Goal: Information Seeking & Learning: Understand process/instructions

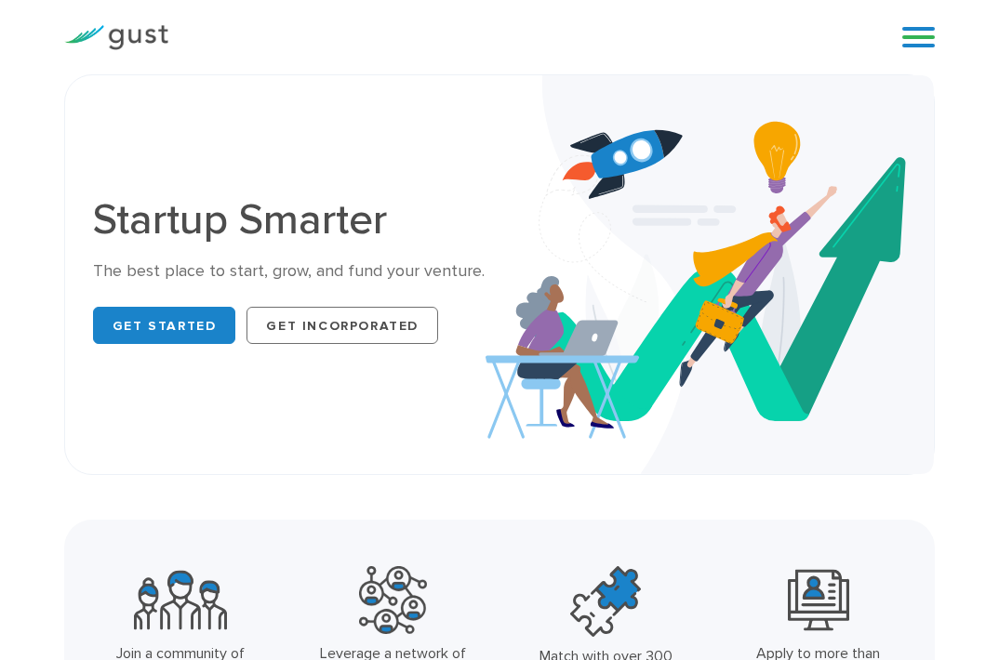
click at [925, 39] on link at bounding box center [918, 37] width 33 height 28
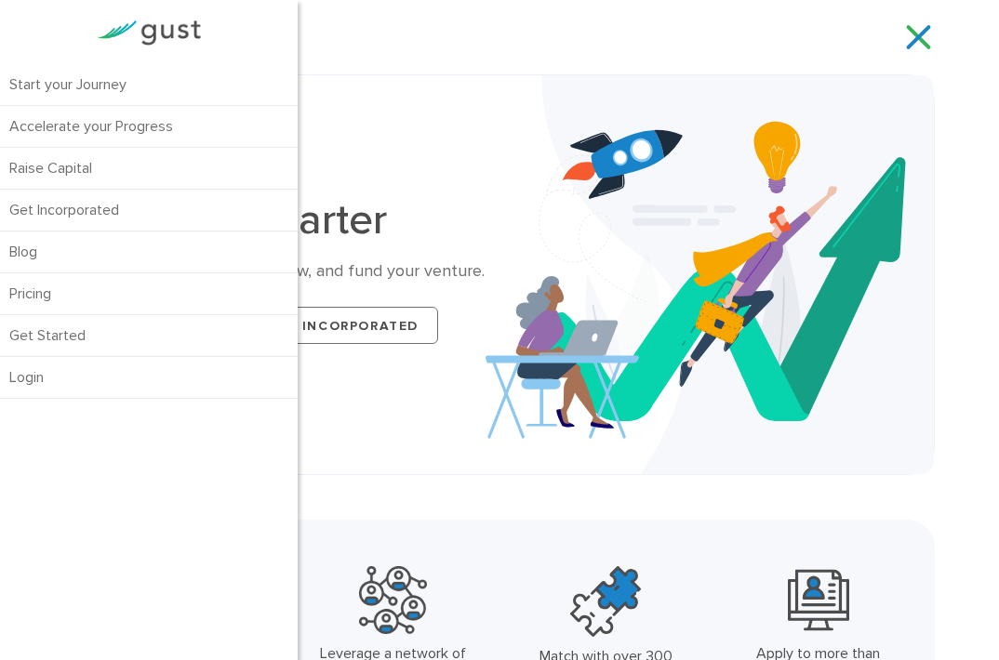
click at [925, 39] on link at bounding box center [918, 37] width 33 height 28
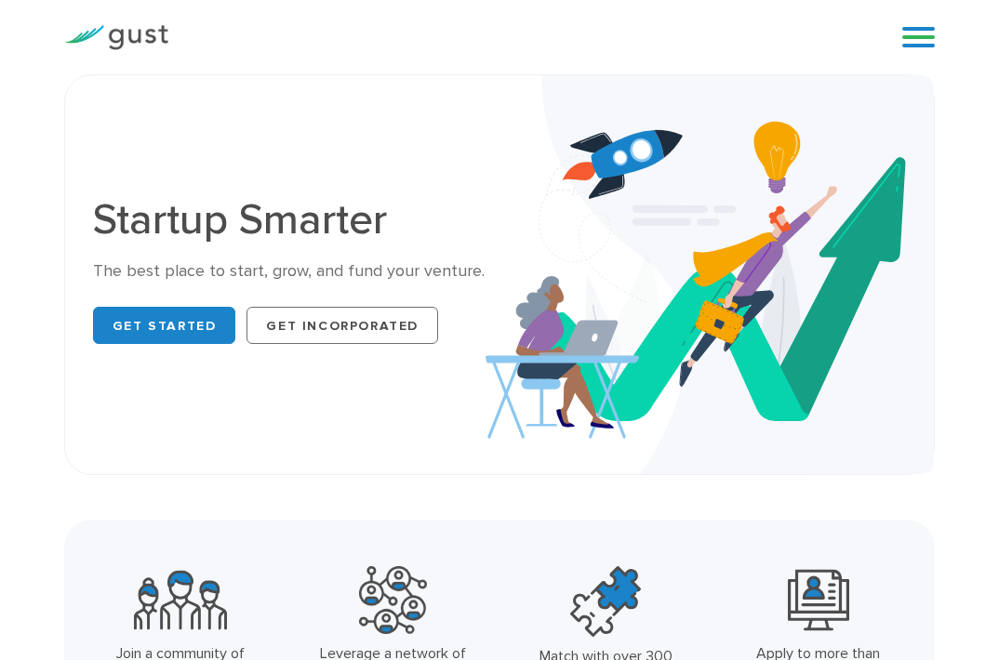
click at [925, 39] on link at bounding box center [918, 37] width 33 height 28
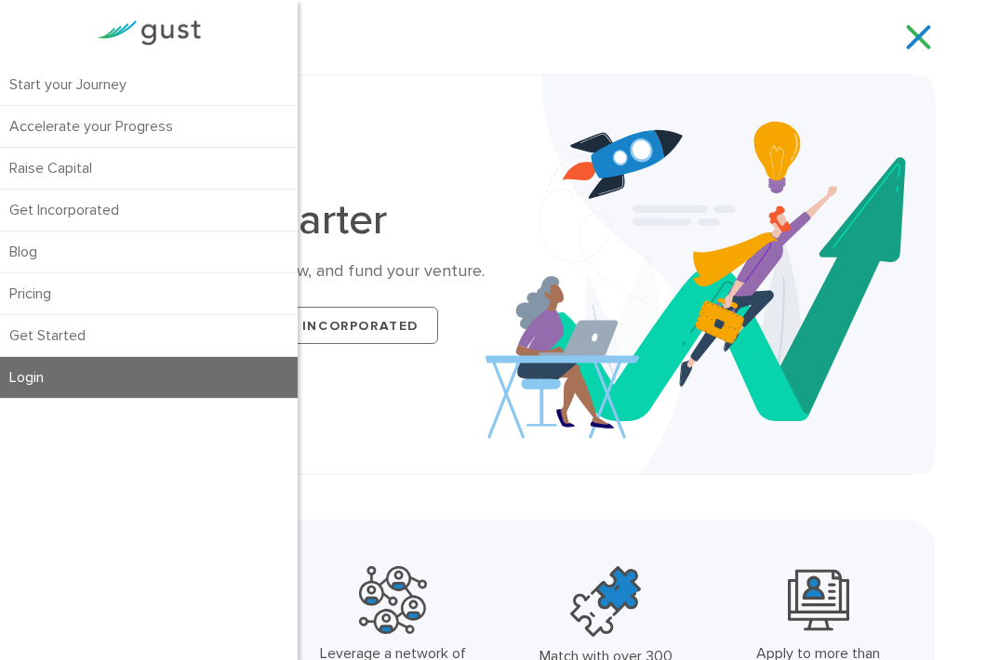
click at [14, 390] on link "Login" at bounding box center [149, 377] width 298 height 41
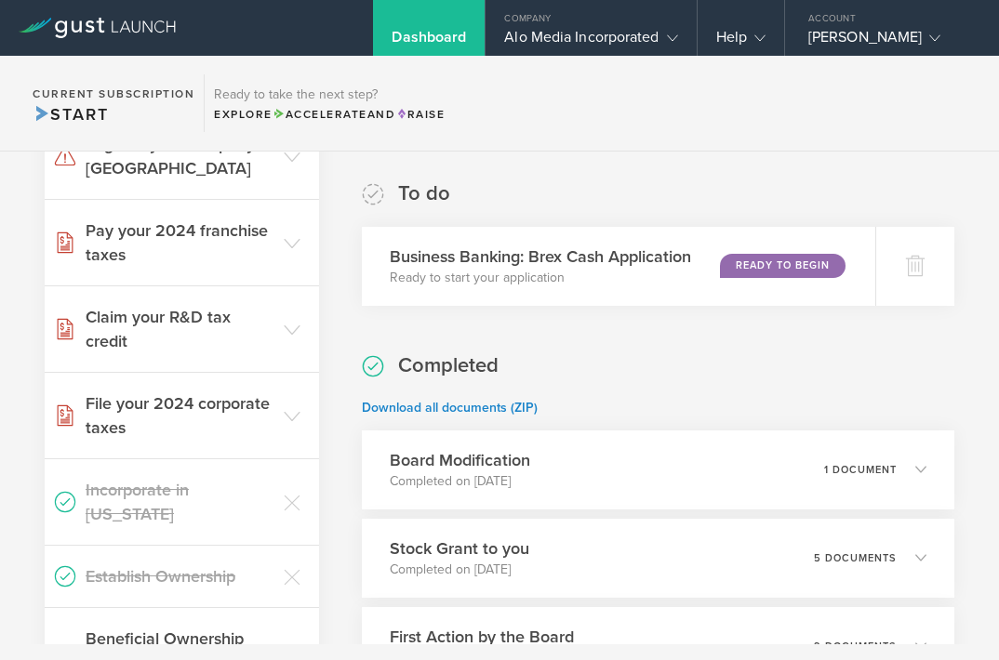
scroll to position [662, 0]
click at [294, 237] on icon at bounding box center [292, 242] width 17 height 17
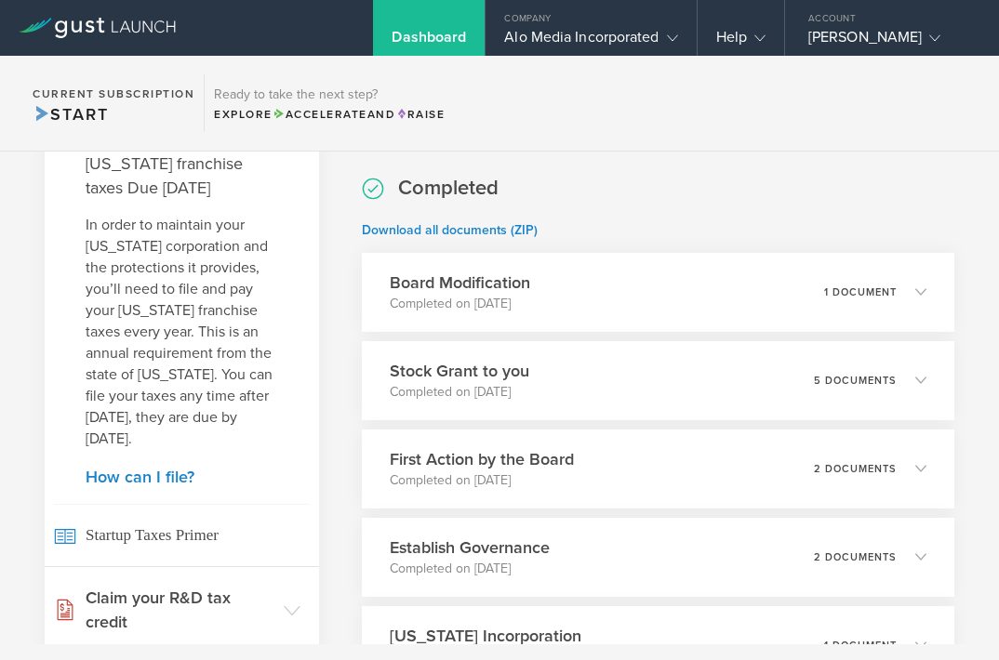
scroll to position [843, 0]
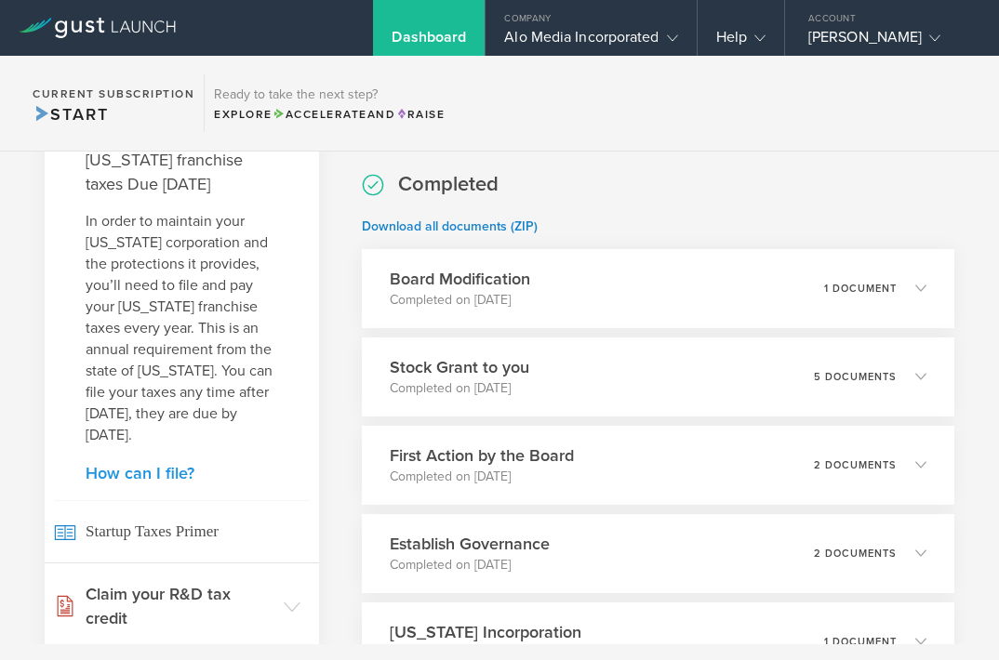
click at [167, 475] on link "How can I file?" at bounding box center [182, 473] width 193 height 17
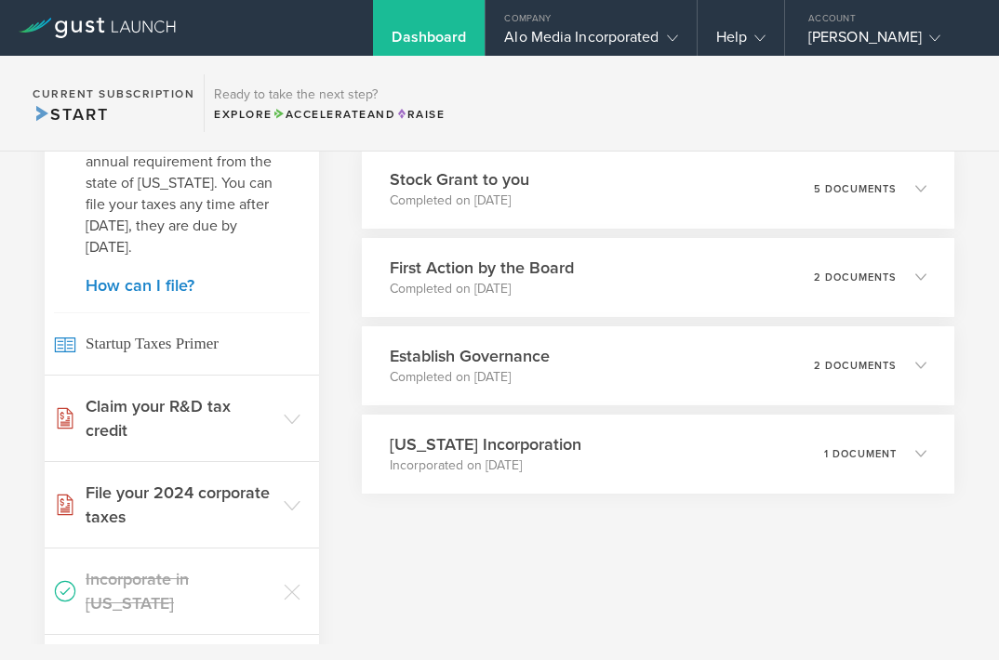
scroll to position [1035, 0]
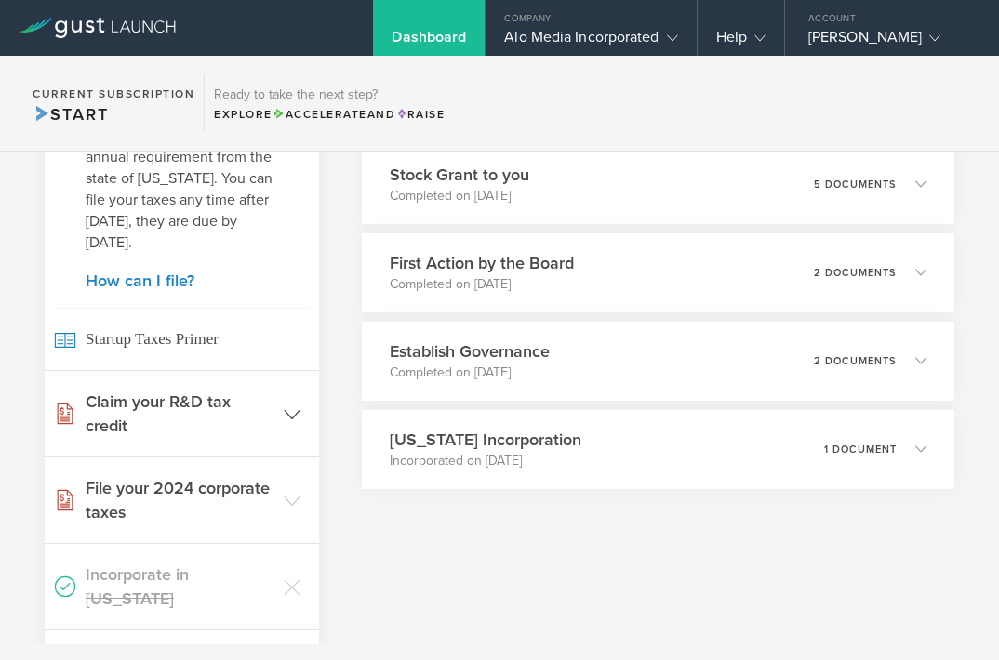
click at [296, 405] on header "Claim your R&D tax credit" at bounding box center [182, 414] width 274 height 86
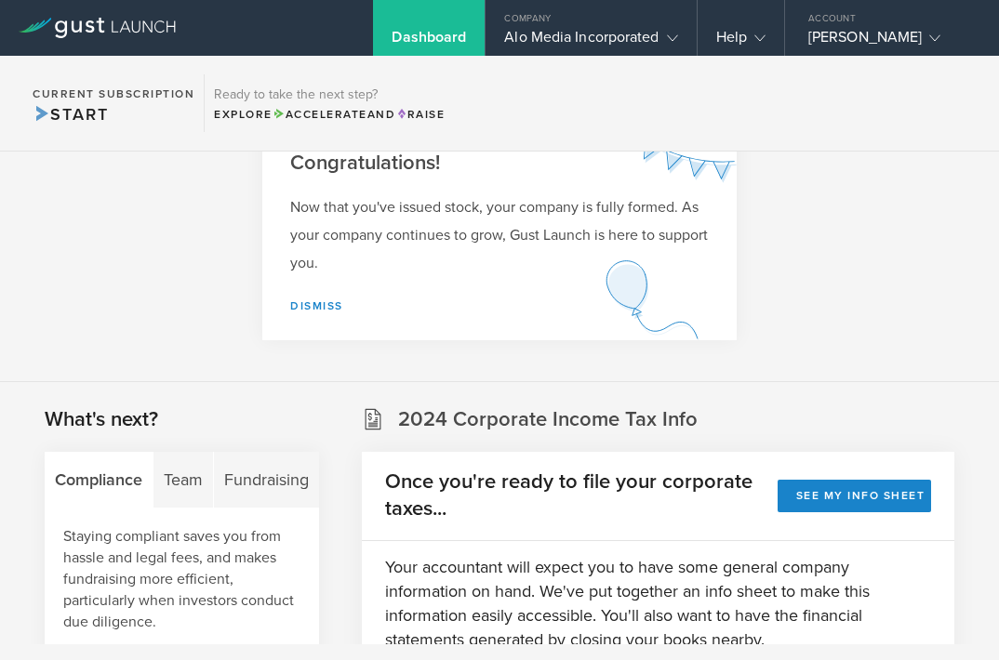
scroll to position [0, 0]
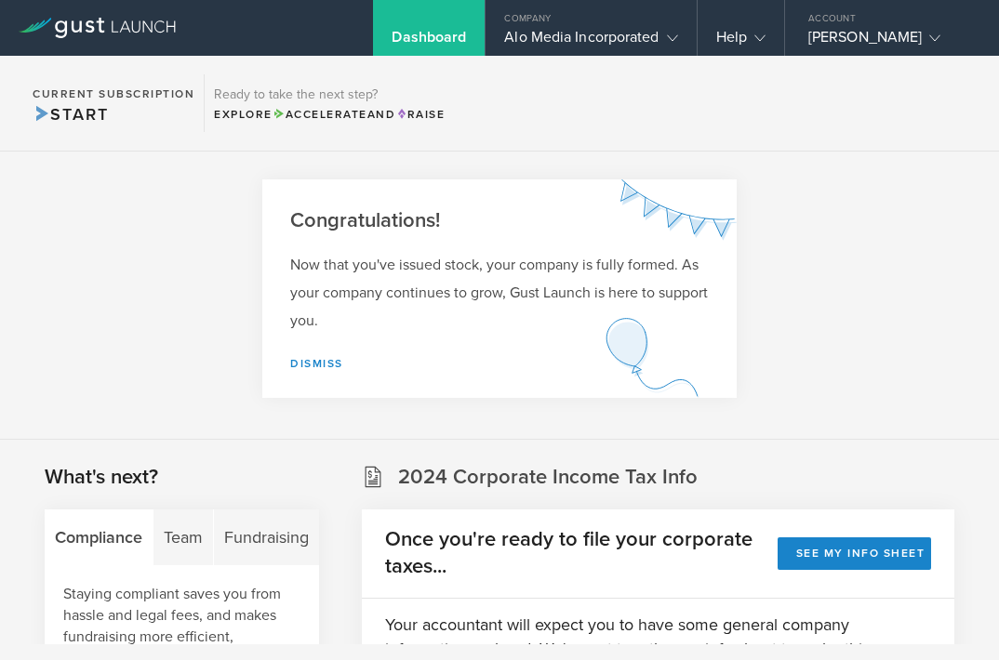
click at [83, 25] on icon at bounding box center [97, 28] width 157 height 20
click at [94, 25] on icon at bounding box center [97, 28] width 157 height 20
click at [301, 365] on link "Dismiss" at bounding box center [316, 363] width 53 height 13
click at [294, 365] on link "Dismiss" at bounding box center [316, 363] width 53 height 13
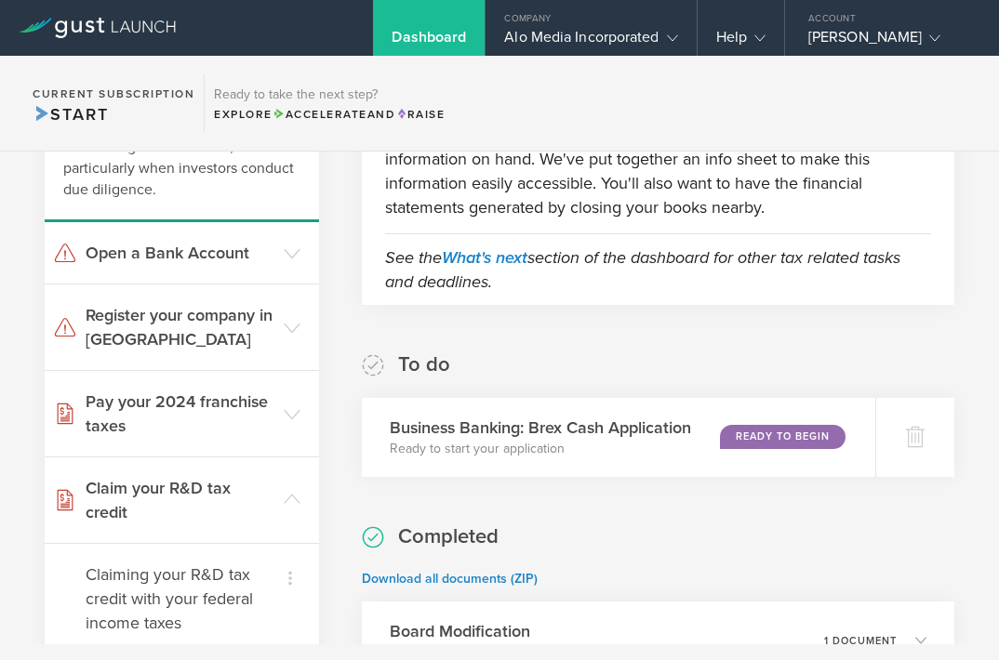
scroll to position [257, 0]
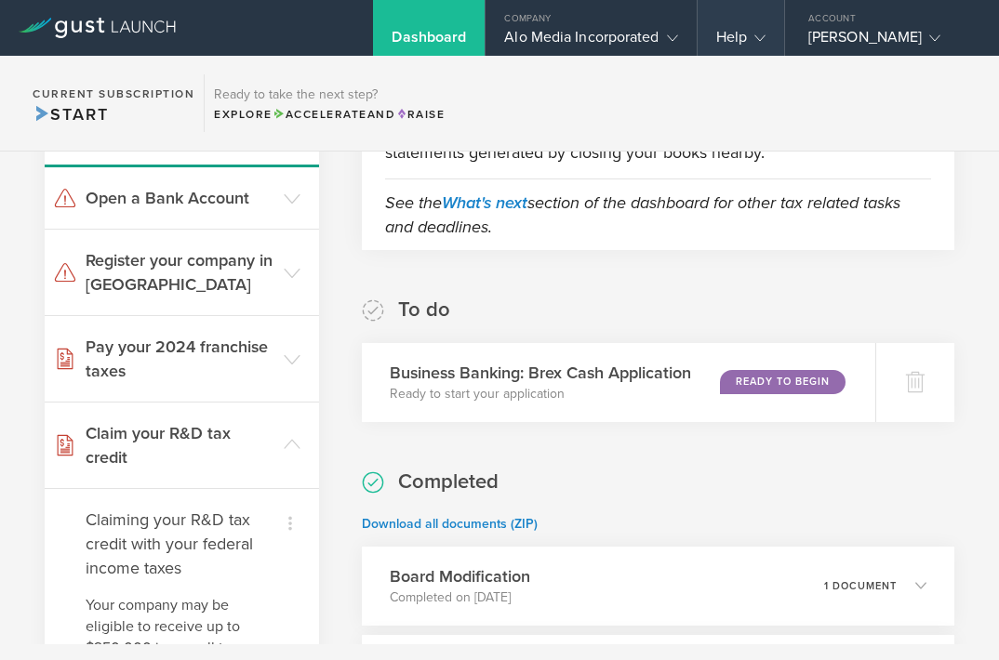
click at [765, 23] on div "Help" at bounding box center [741, 28] width 86 height 56
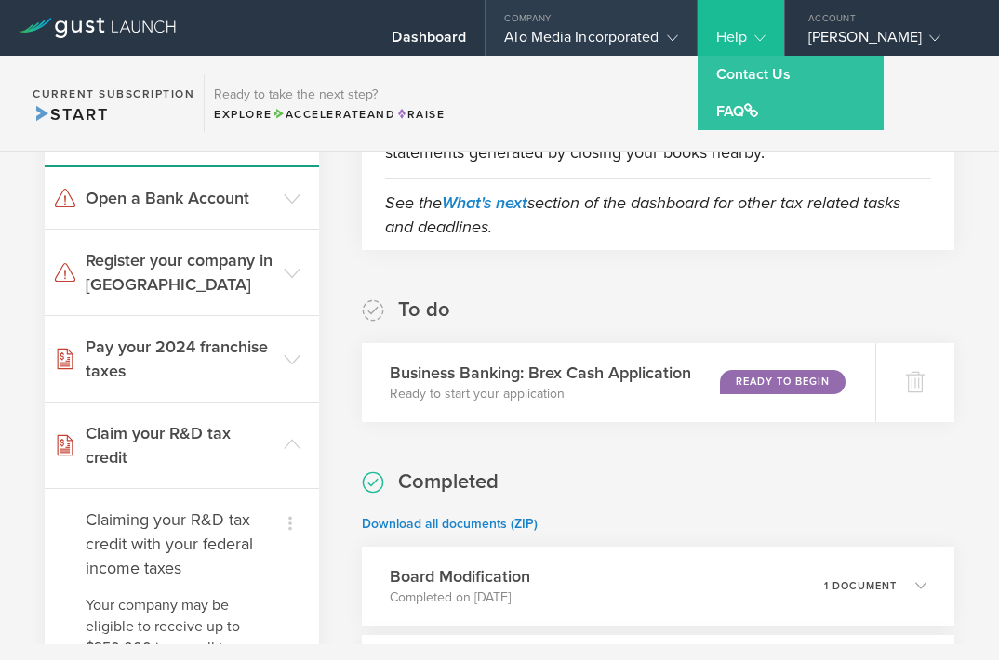
click at [656, 44] on div "Alo Media Incorporated" at bounding box center [590, 42] width 173 height 28
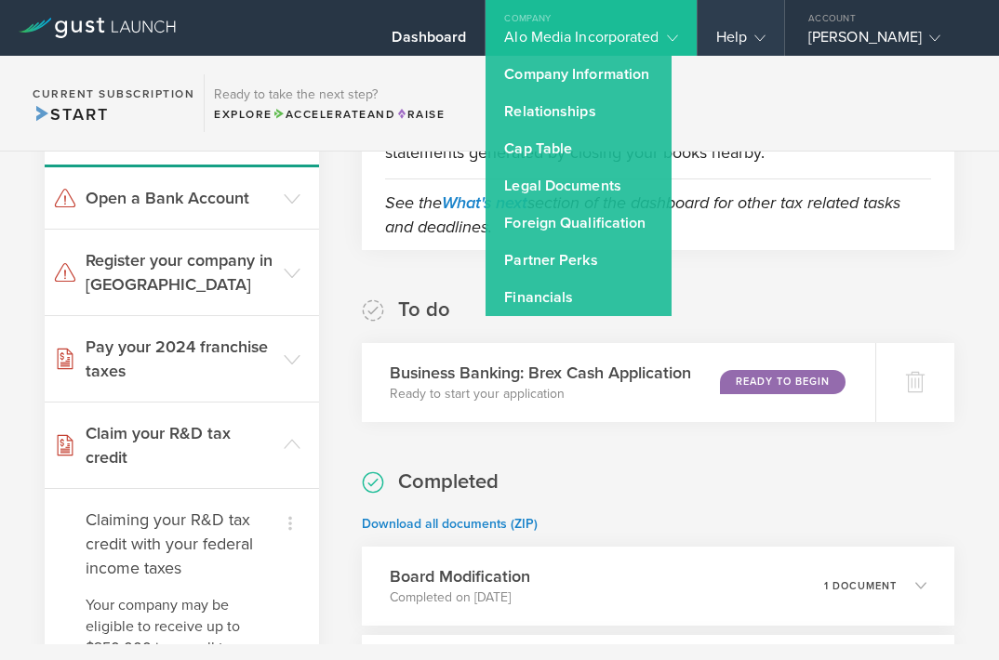
click at [753, 51] on div "Help" at bounding box center [740, 42] width 49 height 28
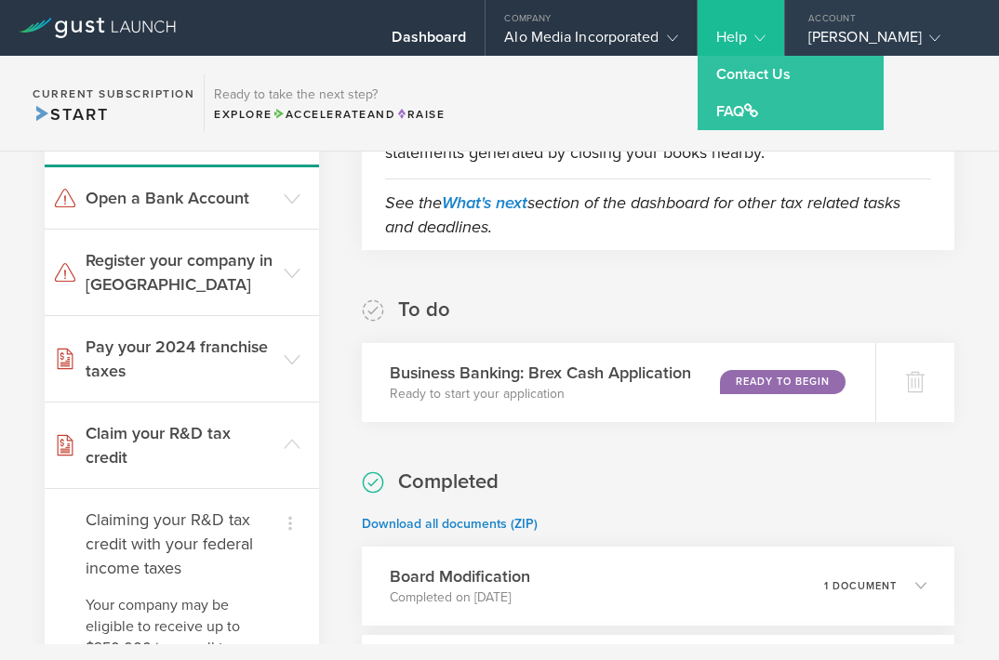
click at [906, 36] on div "Anne Marie Hagerty" at bounding box center [887, 42] width 158 height 28
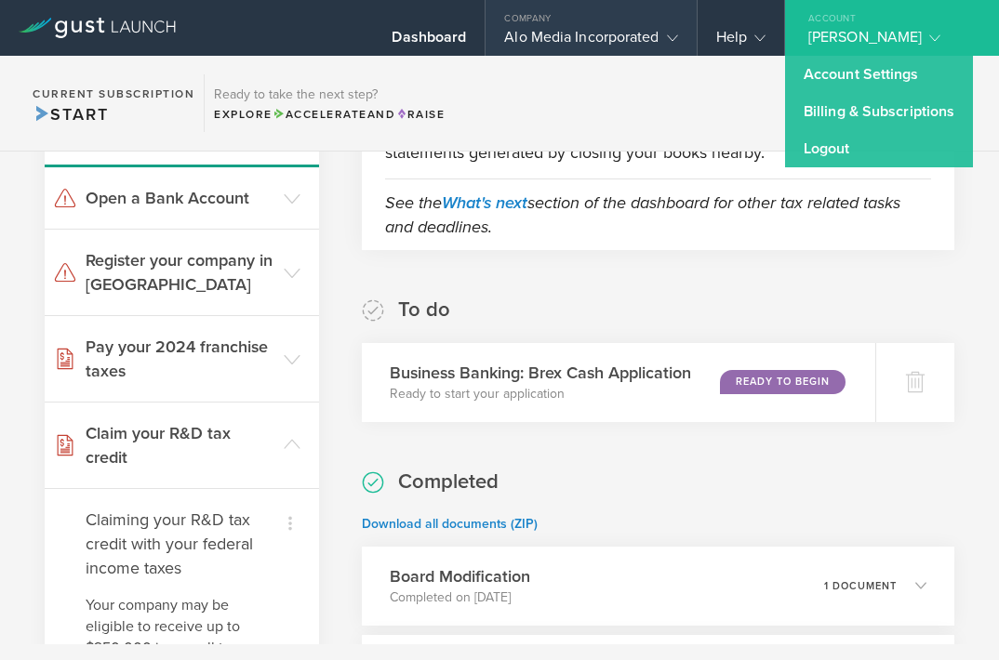
click at [663, 33] on gust-icon at bounding box center [668, 37] width 19 height 19
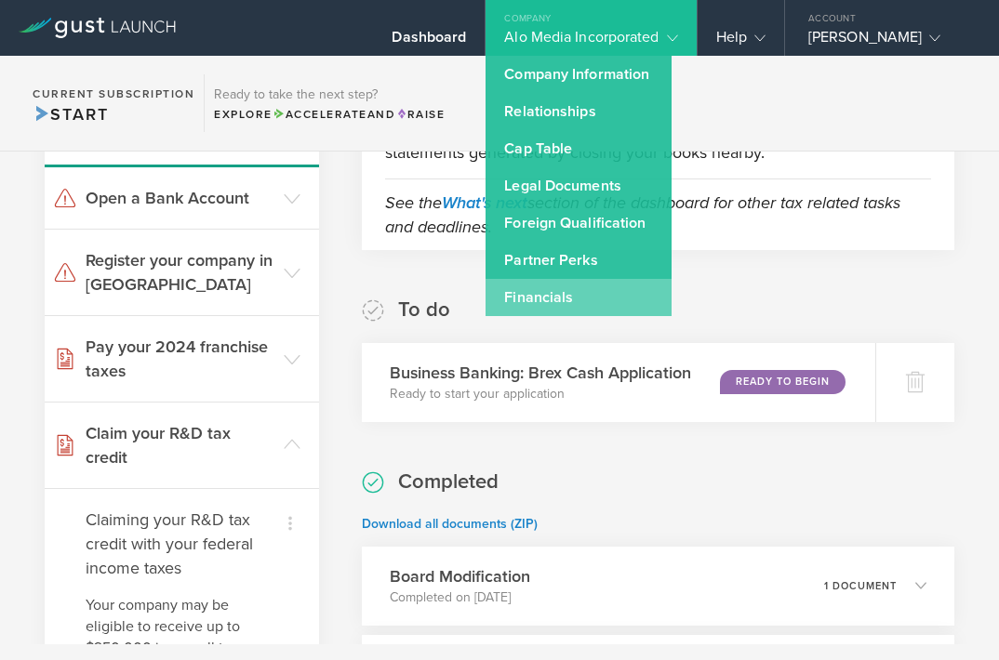
click at [559, 302] on link "Financials" at bounding box center [578, 297] width 186 height 37
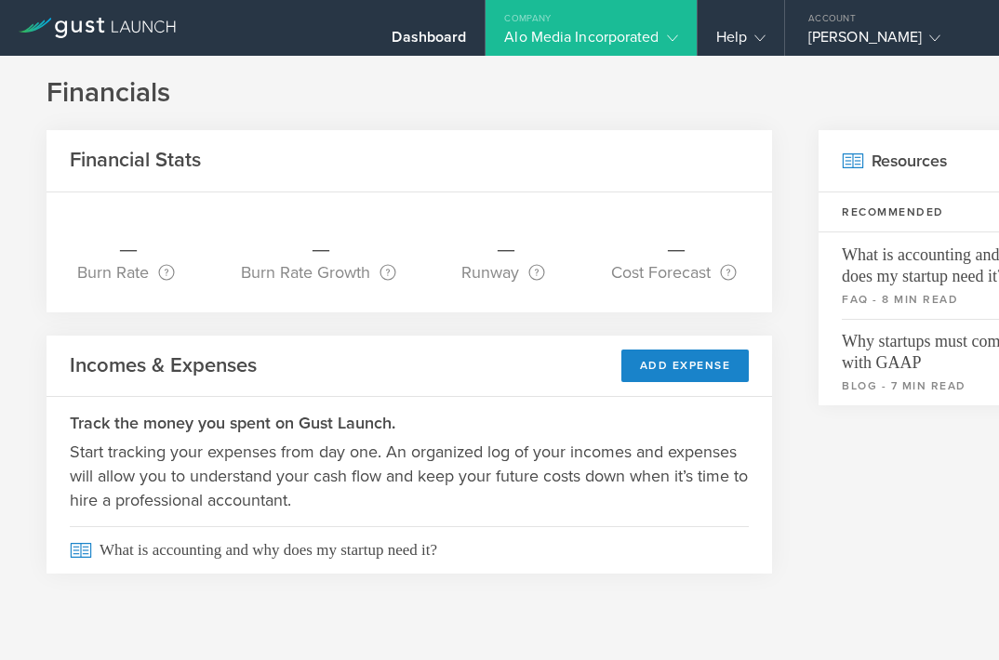
click at [663, 37] on gust-icon at bounding box center [668, 37] width 19 height 19
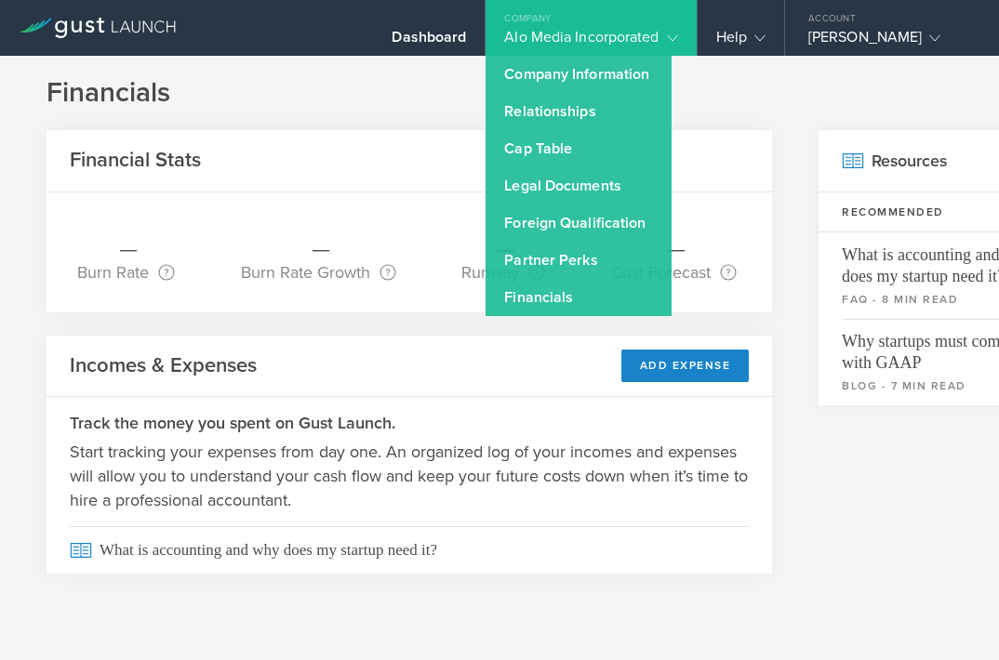
scroll to position [0, 57]
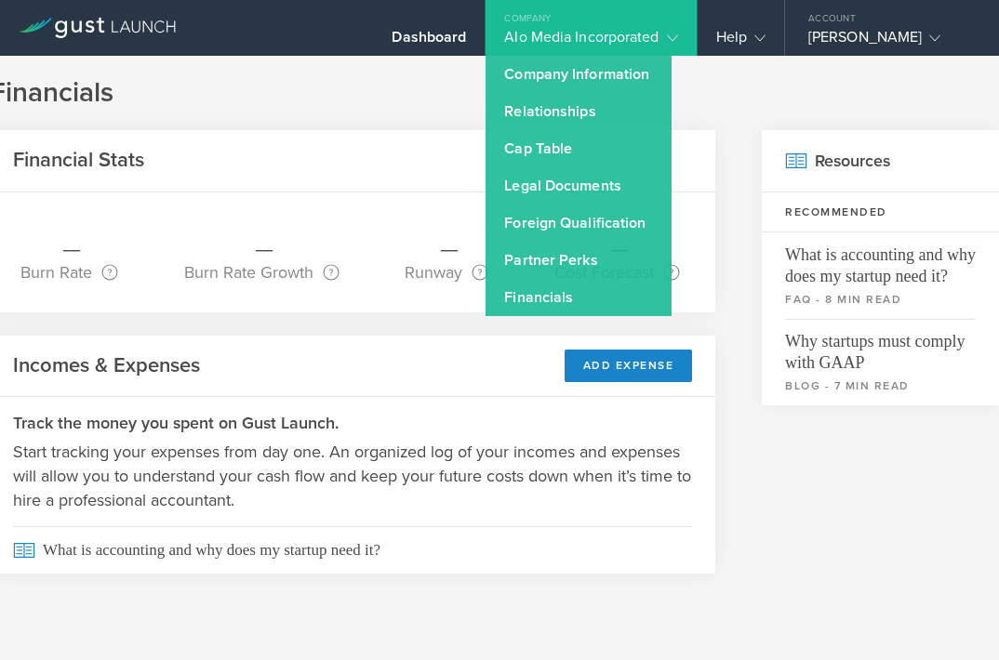
click at [742, 102] on h1 "Financials" at bounding box center [443, 92] width 906 height 37
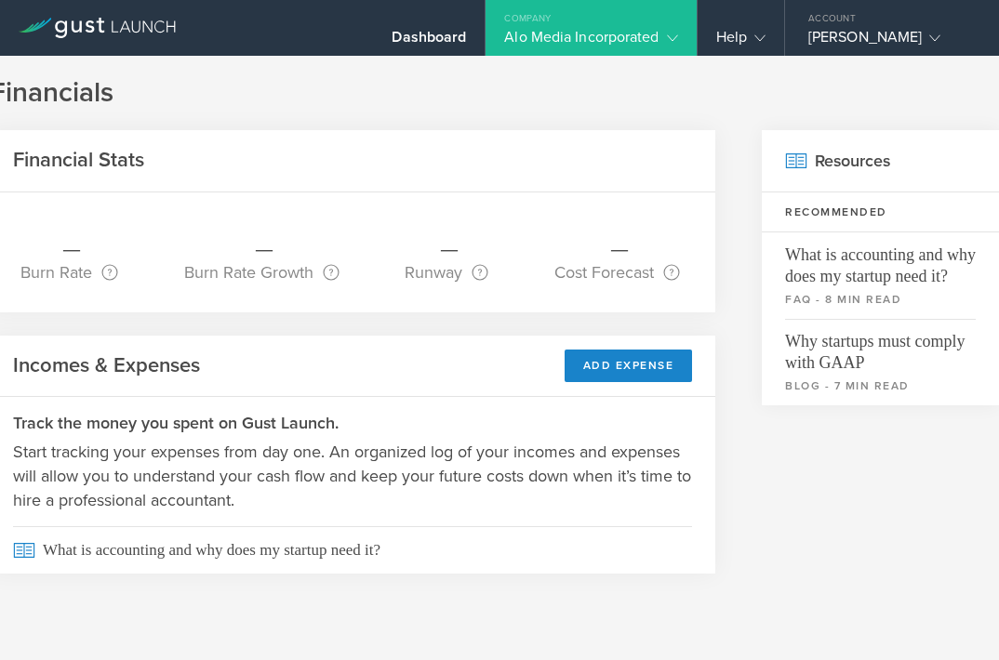
click at [136, 32] on icon at bounding box center [136, 26] width 8 height 12
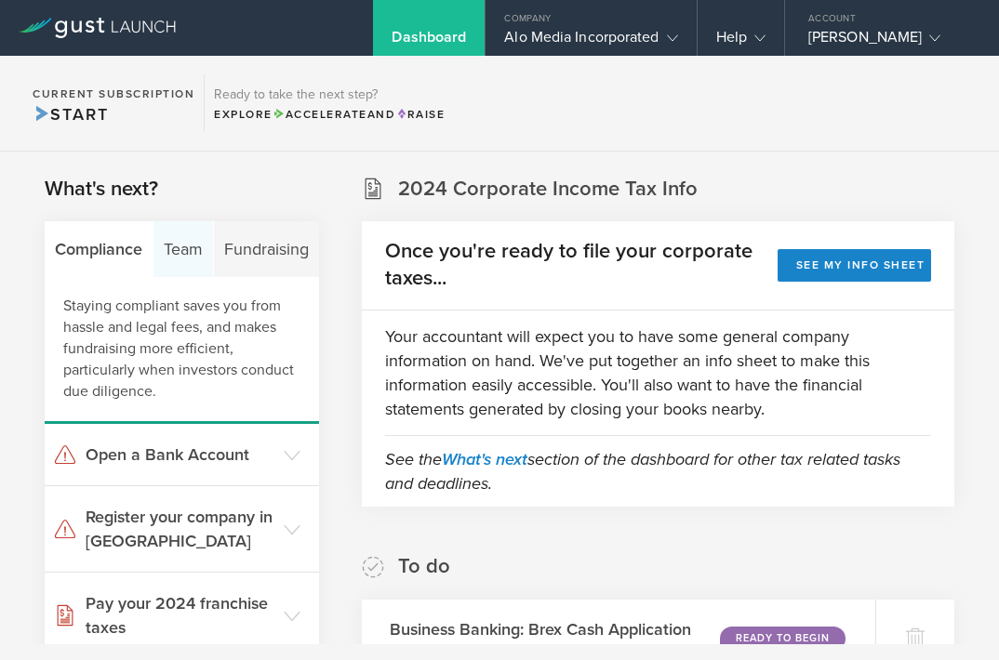
click at [186, 259] on div "Team" at bounding box center [183, 249] width 60 height 56
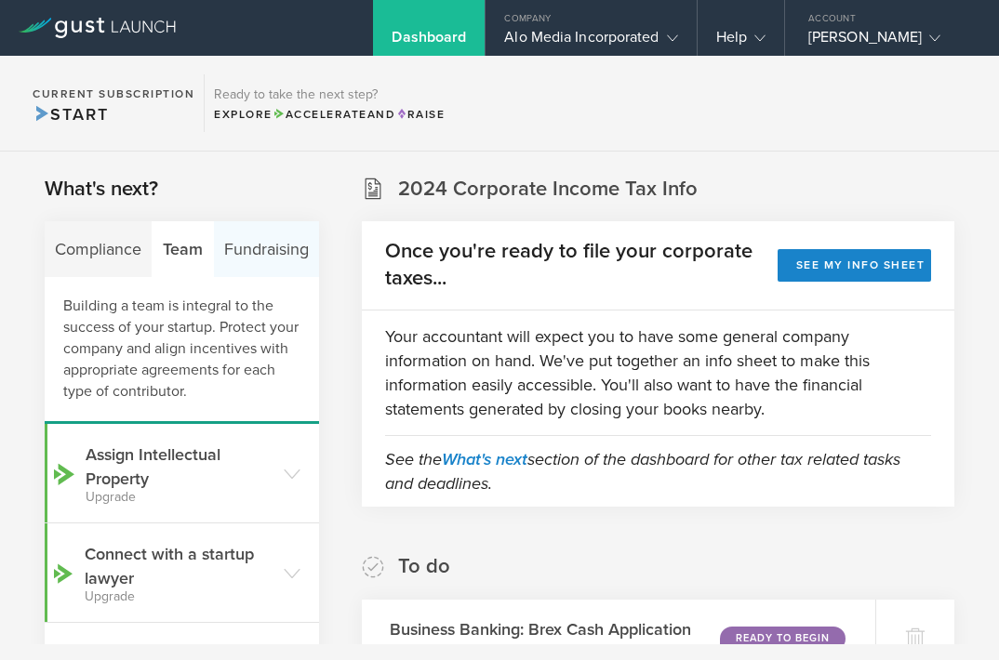
click at [252, 259] on div "Fundraising" at bounding box center [266, 249] width 105 height 56
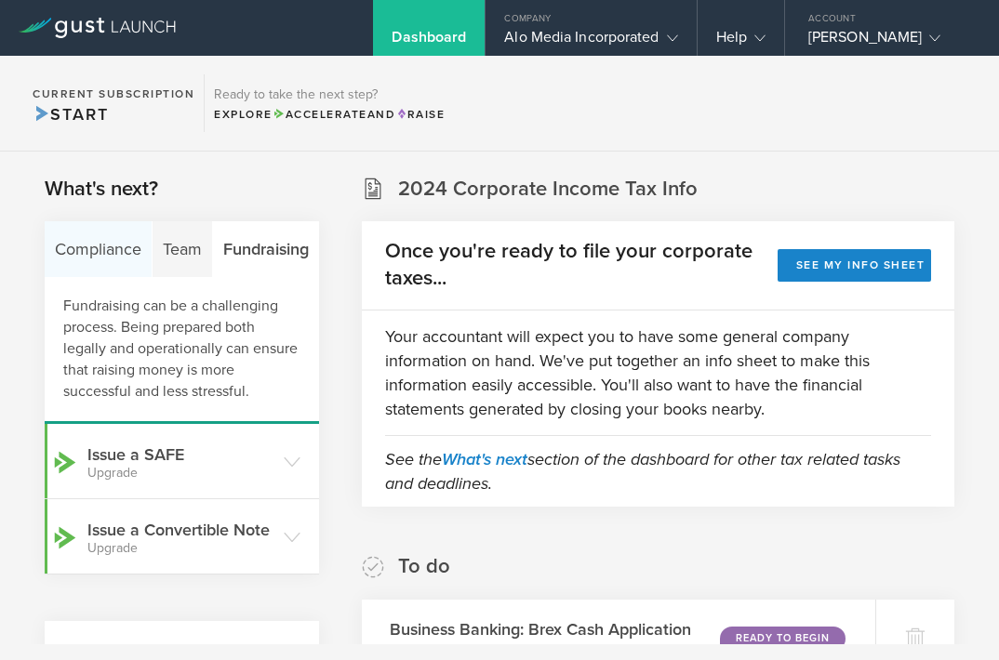
click at [92, 262] on div "Compliance" at bounding box center [99, 249] width 108 height 56
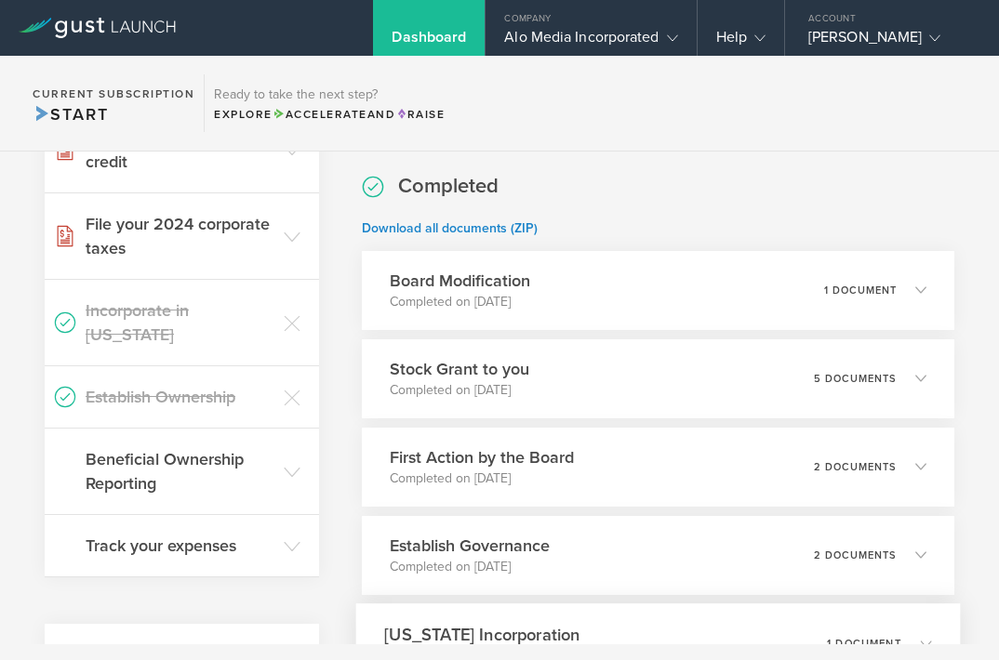
scroll to position [545, 0]
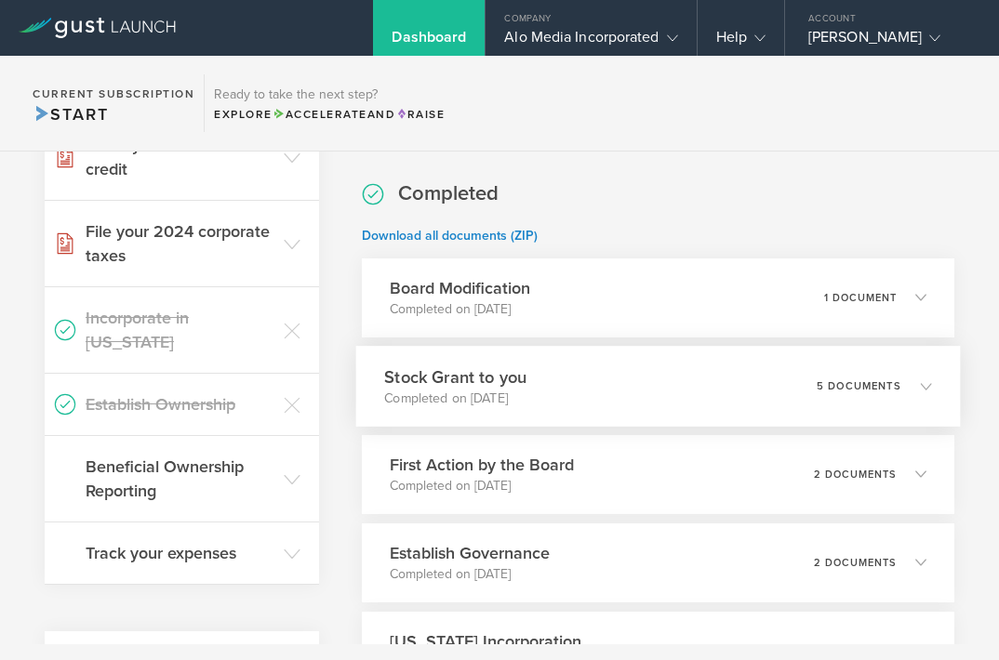
click at [770, 381] on div "Stock Grant to you Completed on Sep 14, 2024 5 documents" at bounding box center [658, 386] width 604 height 81
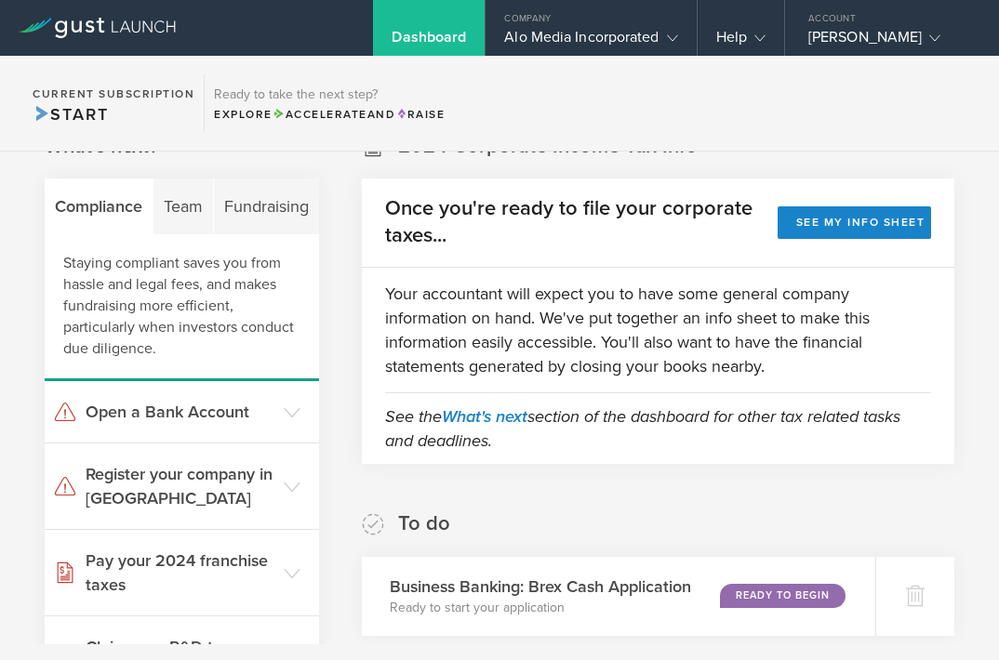
scroll to position [0, 0]
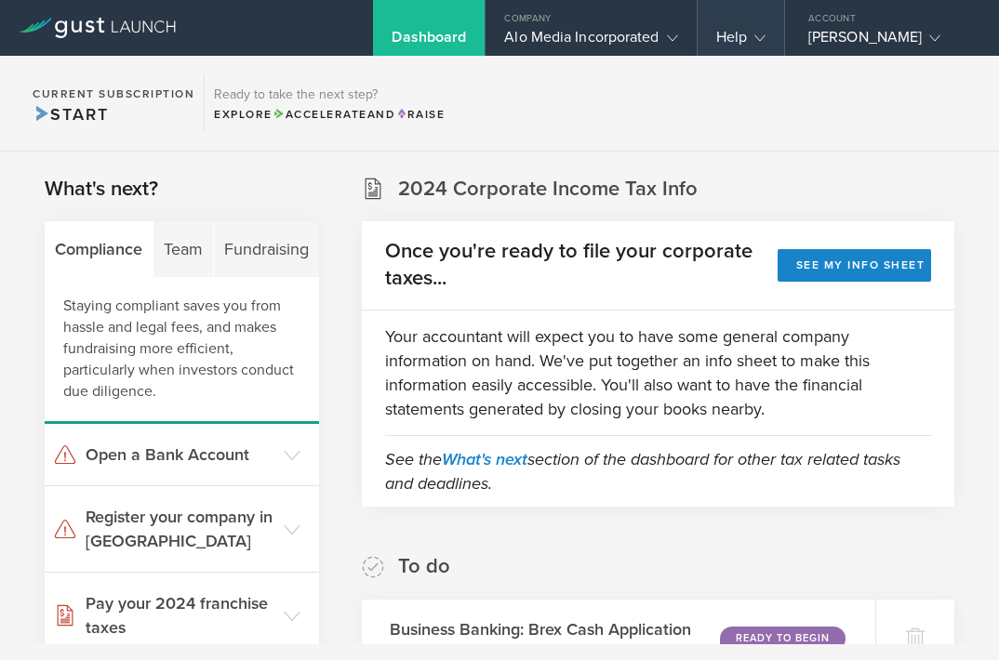
click at [747, 43] on gust-icon at bounding box center [756, 37] width 19 height 19
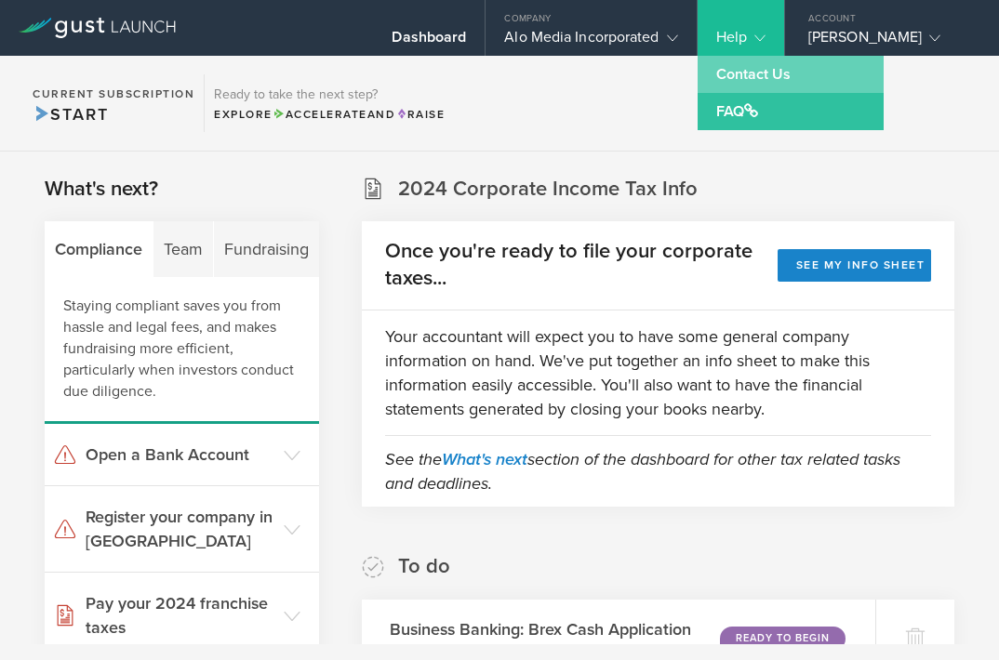
click at [742, 71] on link "Contact Us" at bounding box center [791, 74] width 186 height 37
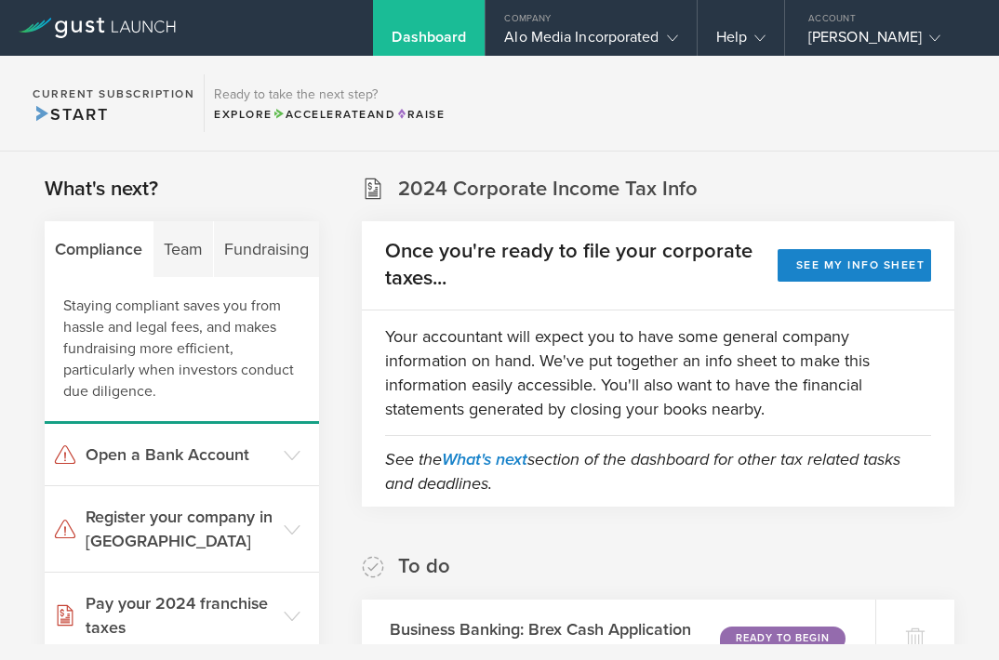
click at [502, 113] on section "Current Subscription Start Ready to take the next step? Explore Accelerate and …" at bounding box center [499, 104] width 999 height 96
click at [567, 103] on section "Current Subscription Start Ready to take the next step? Explore Accelerate and …" at bounding box center [499, 104] width 999 height 96
click at [751, 28] on gust-icon at bounding box center [756, 37] width 19 height 19
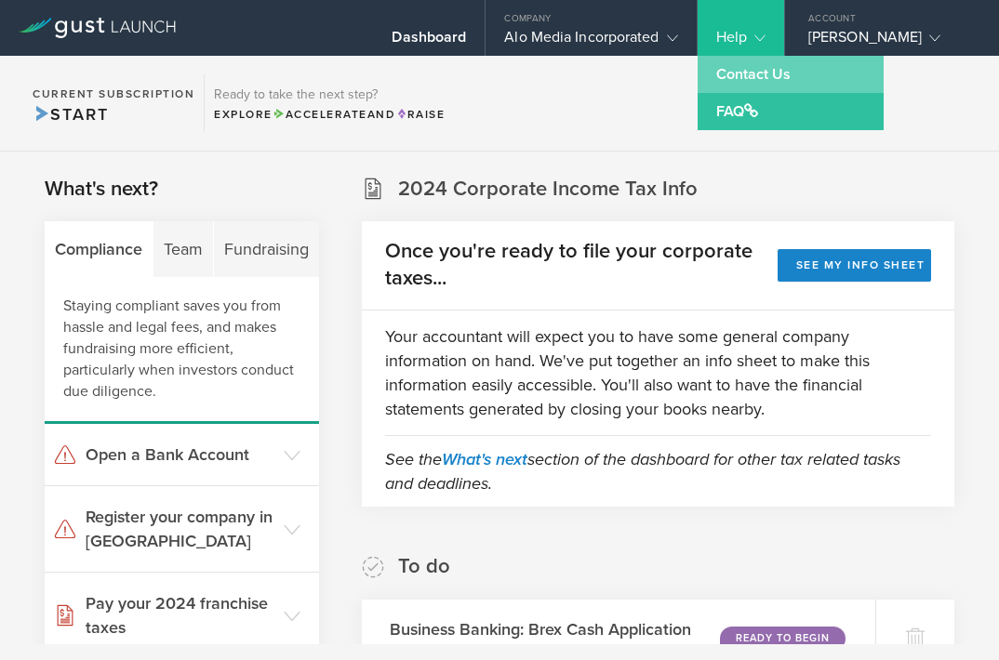
click at [747, 79] on link "Contact Us" at bounding box center [791, 74] width 186 height 37
